Goal: Find specific page/section: Find specific page/section

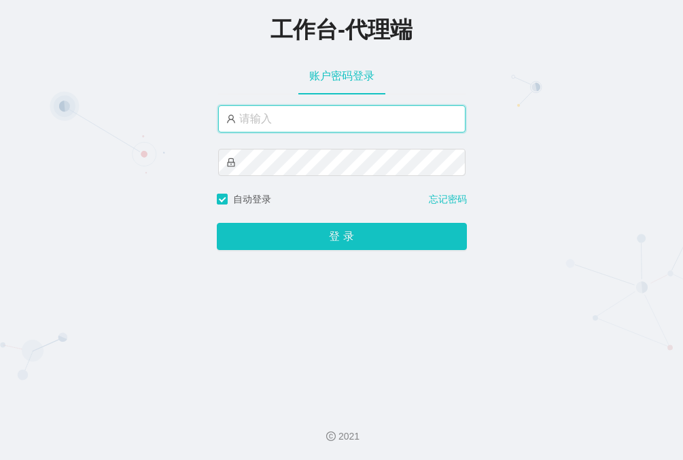
type input "aliang"
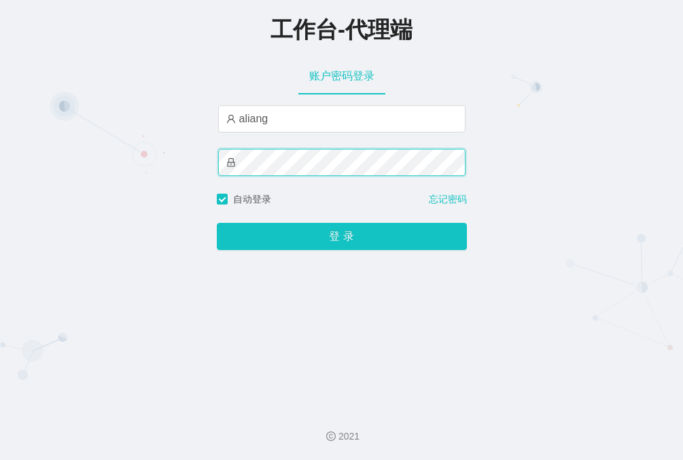
click at [217, 223] on button "登 录" at bounding box center [342, 236] width 250 height 27
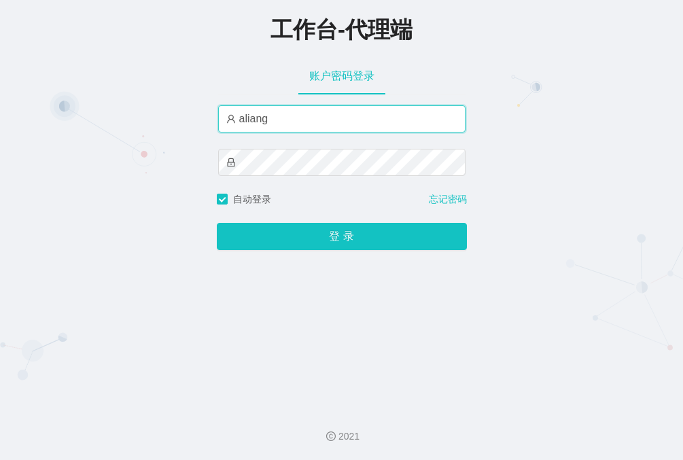
click at [276, 119] on input "aliang" at bounding box center [342, 118] width 248 height 27
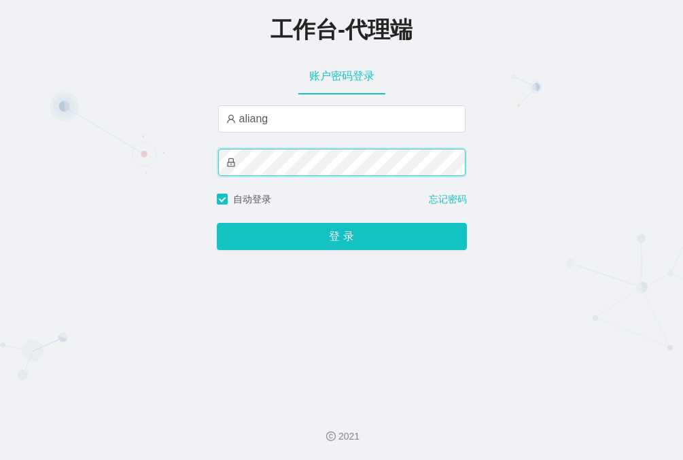
click at [217, 223] on button "登 录" at bounding box center [342, 236] width 250 height 27
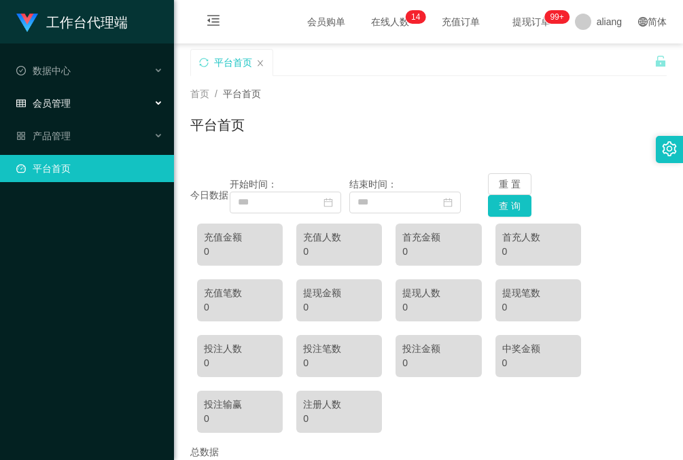
click at [86, 95] on div "会员管理" at bounding box center [87, 103] width 174 height 27
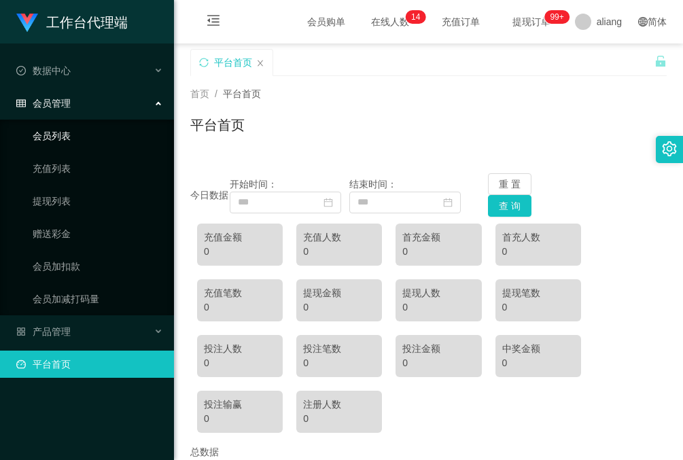
click at [78, 141] on link "会员列表" at bounding box center [98, 135] width 131 height 27
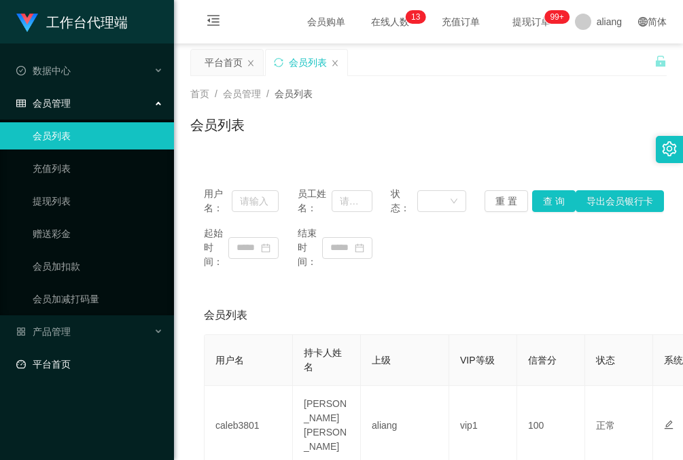
click at [48, 364] on link "平台首页" at bounding box center [89, 364] width 147 height 27
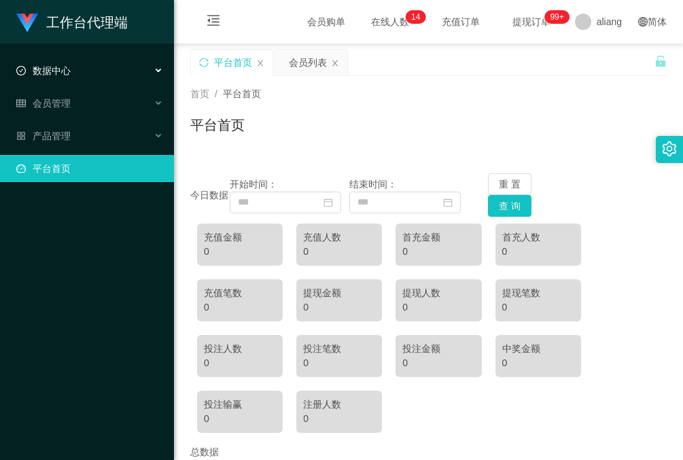
click at [62, 67] on span "数据中心" at bounding box center [43, 70] width 54 height 11
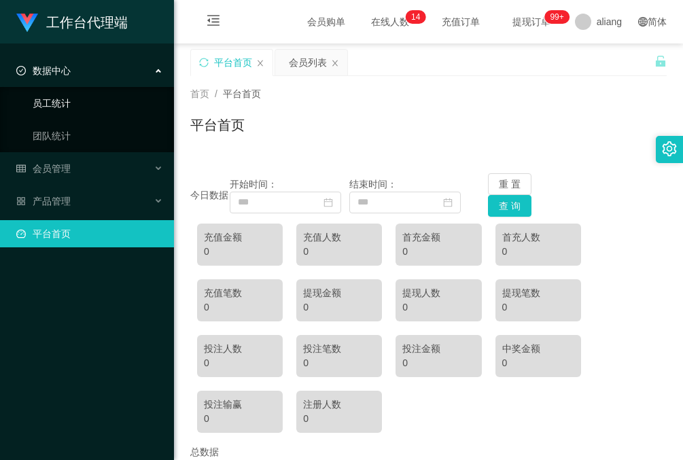
click at [72, 105] on link "员工统计" at bounding box center [98, 103] width 131 height 27
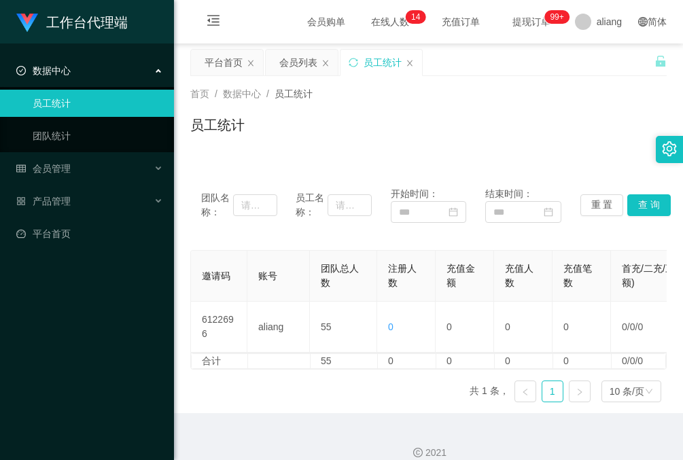
click at [81, 70] on div "数据中心" at bounding box center [87, 70] width 174 height 27
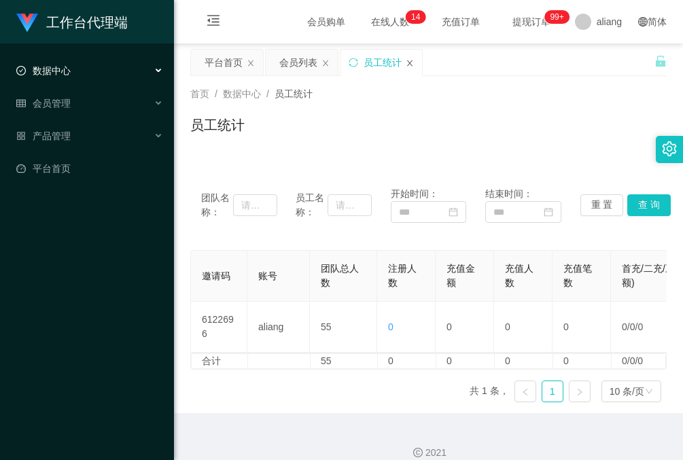
click at [410, 65] on icon "图标: close" at bounding box center [410, 63] width 8 height 8
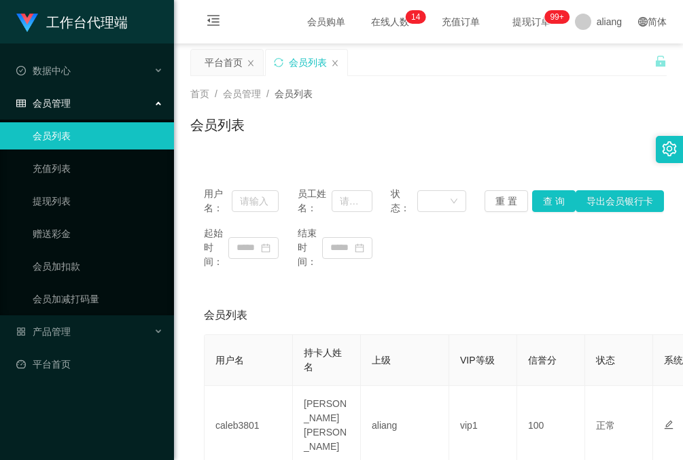
click at [330, 61] on div "会员列表" at bounding box center [307, 63] width 82 height 26
click at [336, 63] on icon "图标: close" at bounding box center [335, 63] width 5 height 6
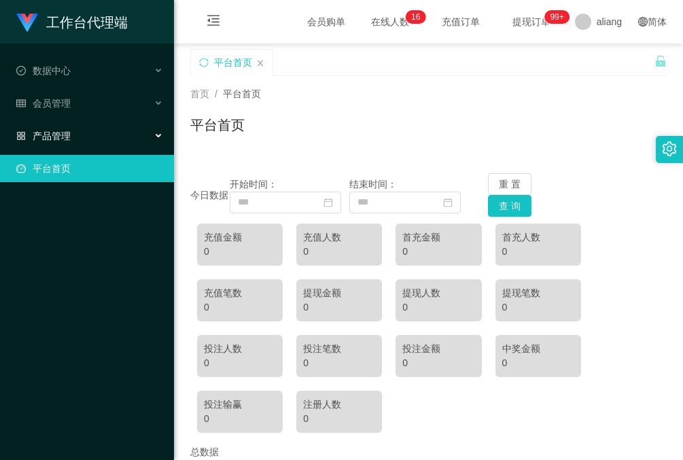
click at [69, 135] on span "产品管理" at bounding box center [43, 136] width 54 height 11
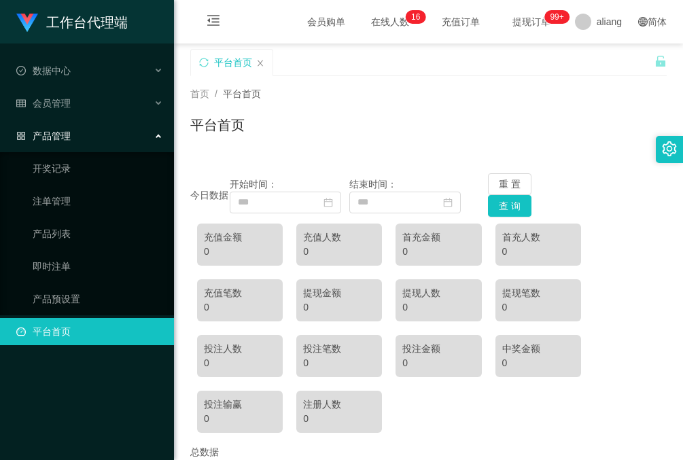
click at [84, 133] on div "产品管理" at bounding box center [87, 135] width 174 height 27
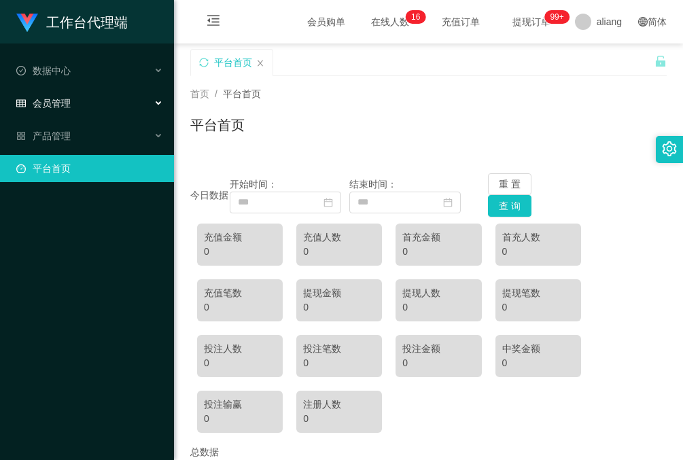
click at [82, 109] on div "会员管理" at bounding box center [87, 103] width 174 height 27
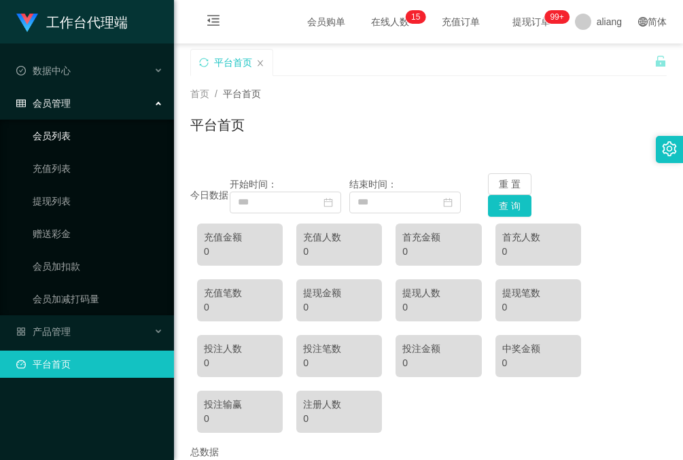
click at [50, 134] on link "会员列表" at bounding box center [98, 135] width 131 height 27
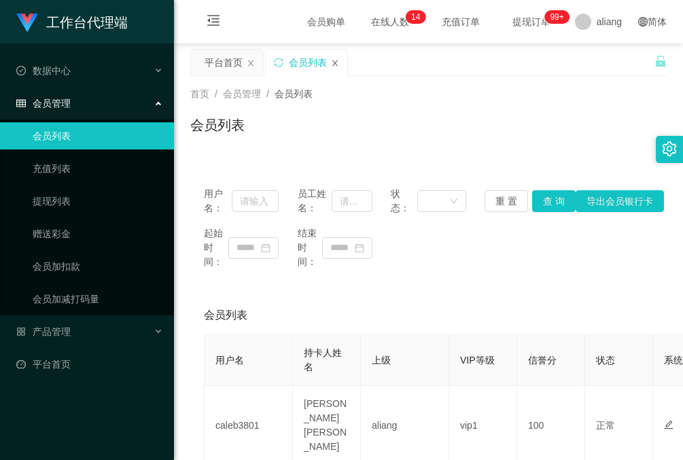
click at [336, 63] on icon "图标: close" at bounding box center [335, 63] width 5 height 6
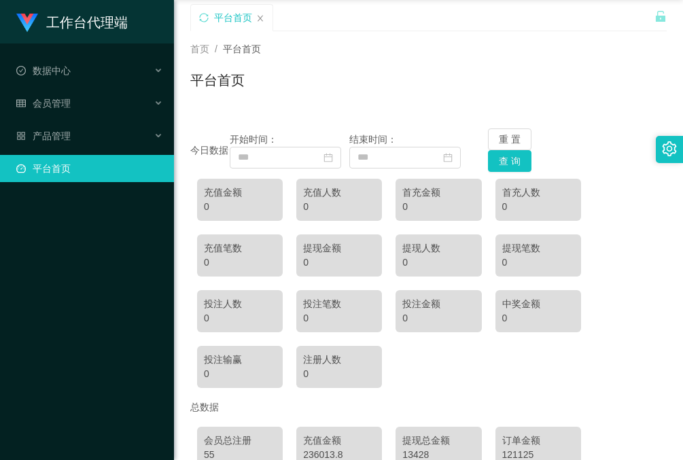
scroll to position [44, 0]
click at [71, 68] on div "数据中心" at bounding box center [87, 70] width 174 height 27
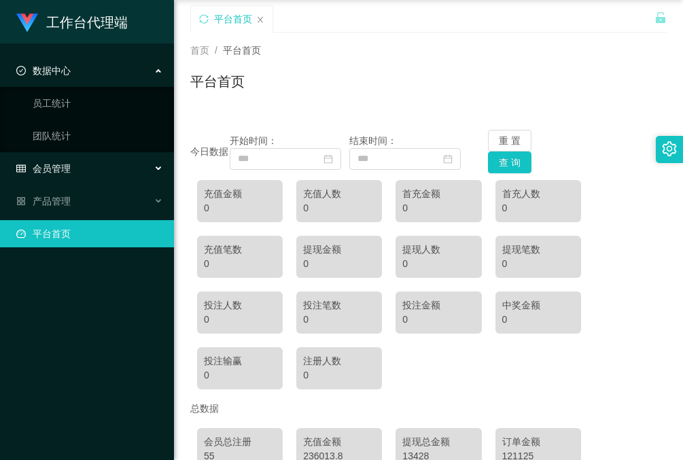
click at [59, 171] on span "会员管理" at bounding box center [43, 168] width 54 height 11
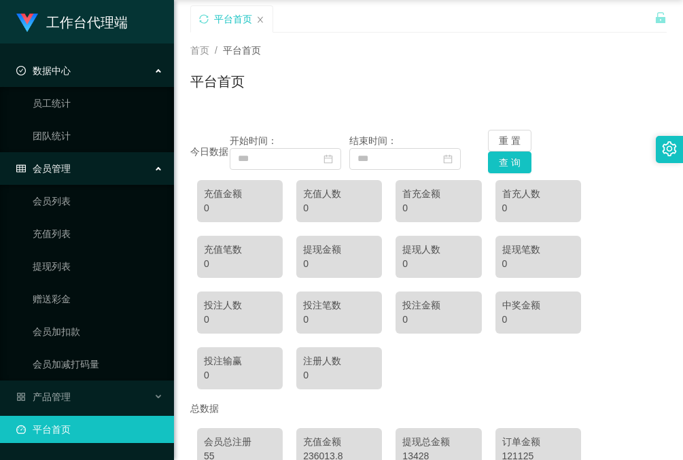
click at [69, 171] on span "会员管理" at bounding box center [43, 168] width 54 height 11
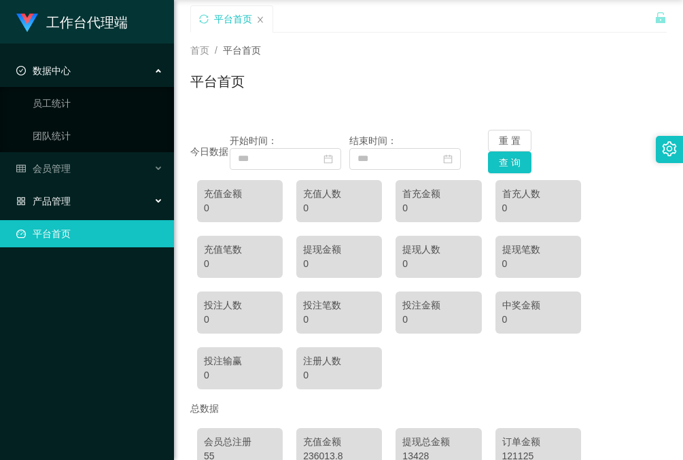
click at [83, 205] on div "产品管理" at bounding box center [87, 201] width 174 height 27
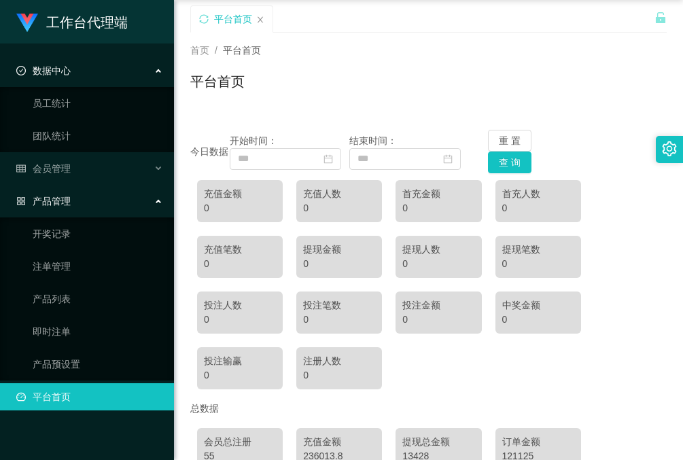
click at [83, 201] on div "产品管理" at bounding box center [87, 201] width 174 height 27
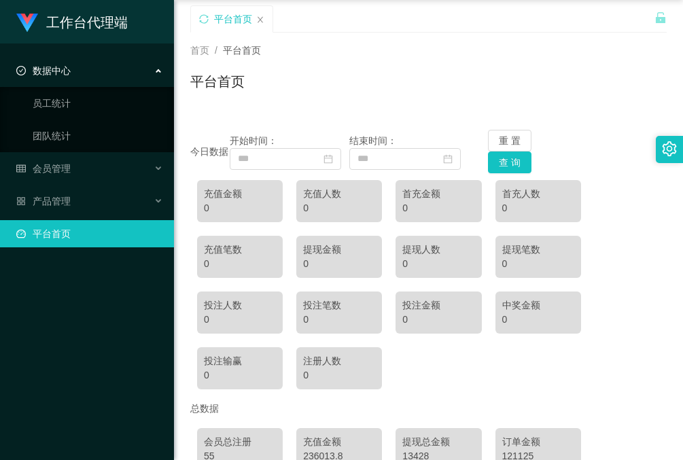
click at [98, 68] on div "数据中心" at bounding box center [87, 70] width 174 height 27
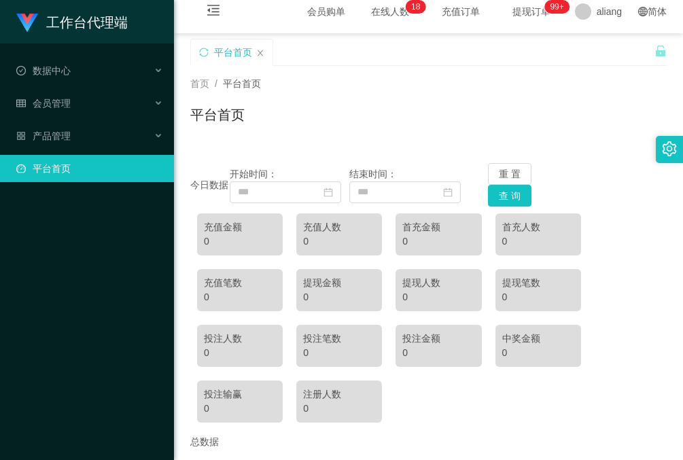
scroll to position [0, 0]
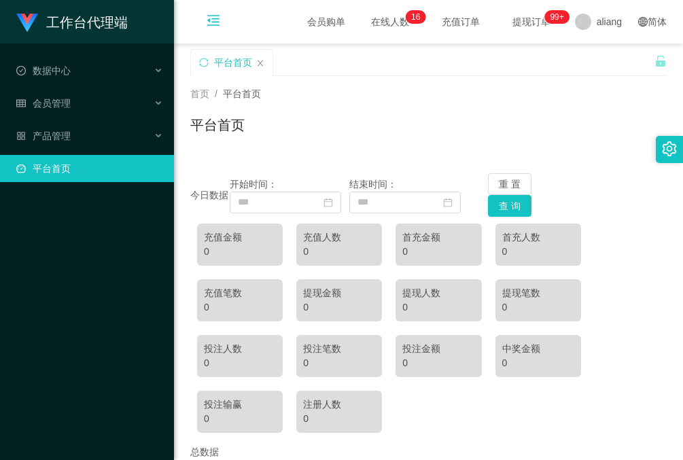
click at [212, 15] on icon "图标: menu-fold" at bounding box center [214, 21] width 14 height 14
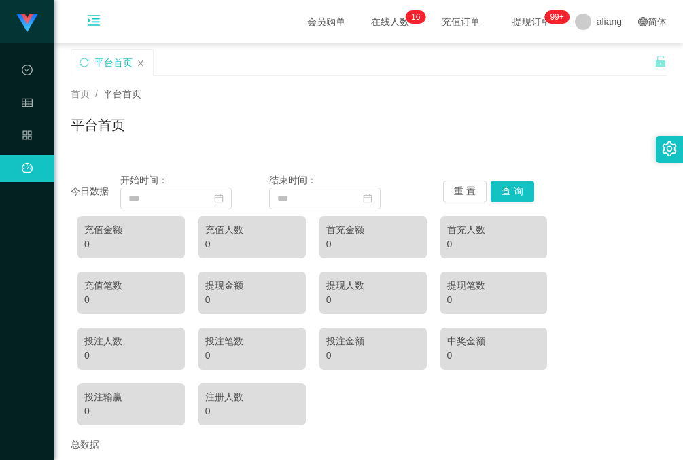
click at [99, 24] on icon "图标: menu-unfold" at bounding box center [94, 21] width 14 height 14
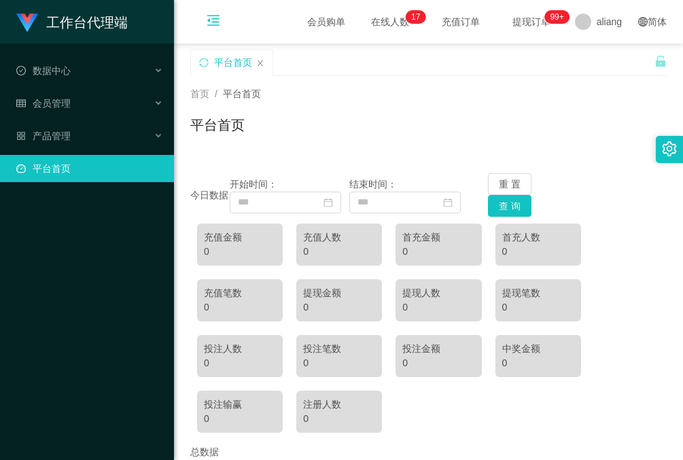
drag, startPoint x: 386, startPoint y: 96, endPoint x: 457, endPoint y: 77, distance: 73.2
click at [386, 96] on div "首页 / 平台首页 /" at bounding box center [428, 94] width 477 height 14
